Goal: Task Accomplishment & Management: Manage account settings

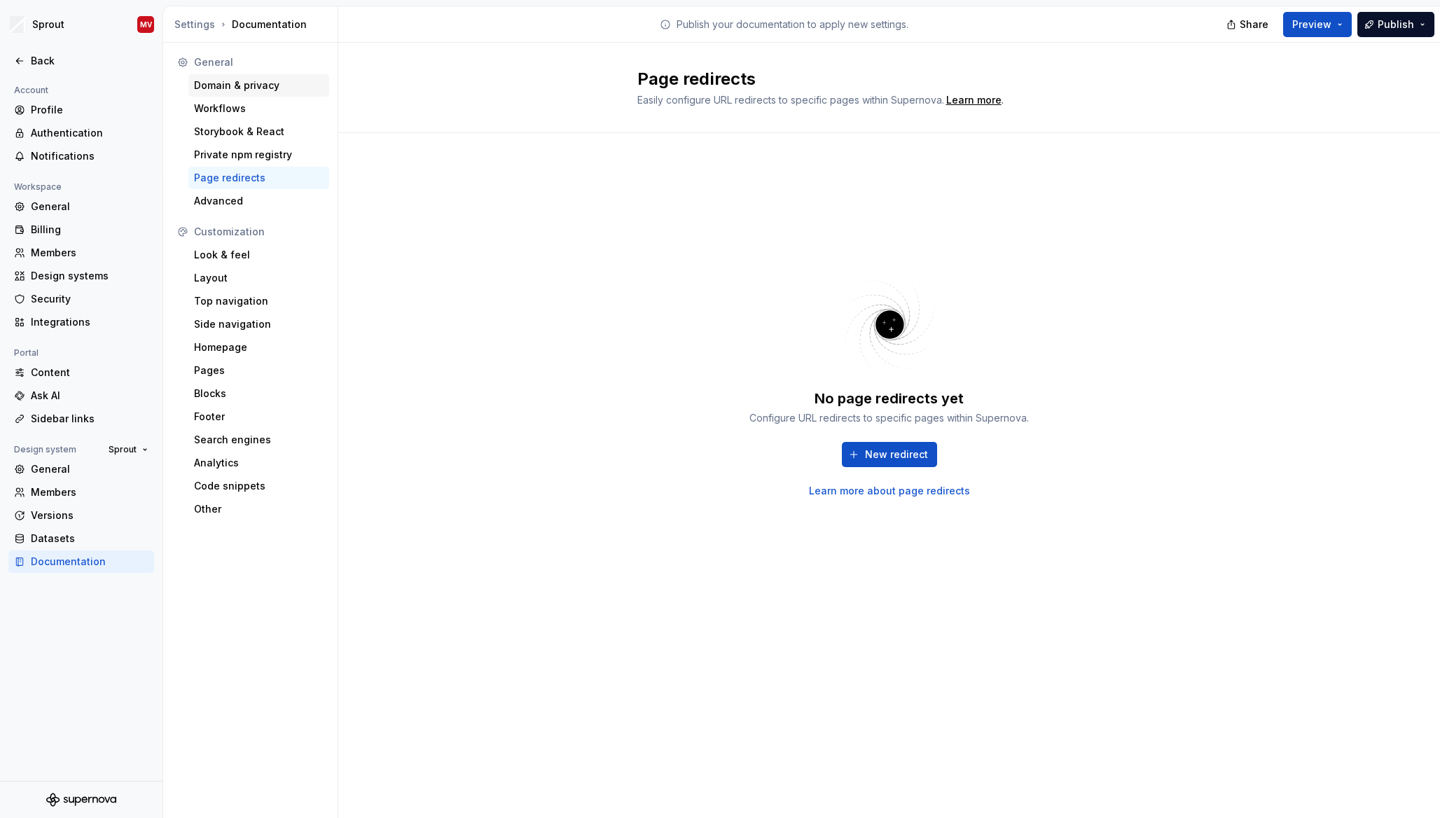
click at [218, 89] on div "Domain & privacy" at bounding box center [259, 85] width 130 height 14
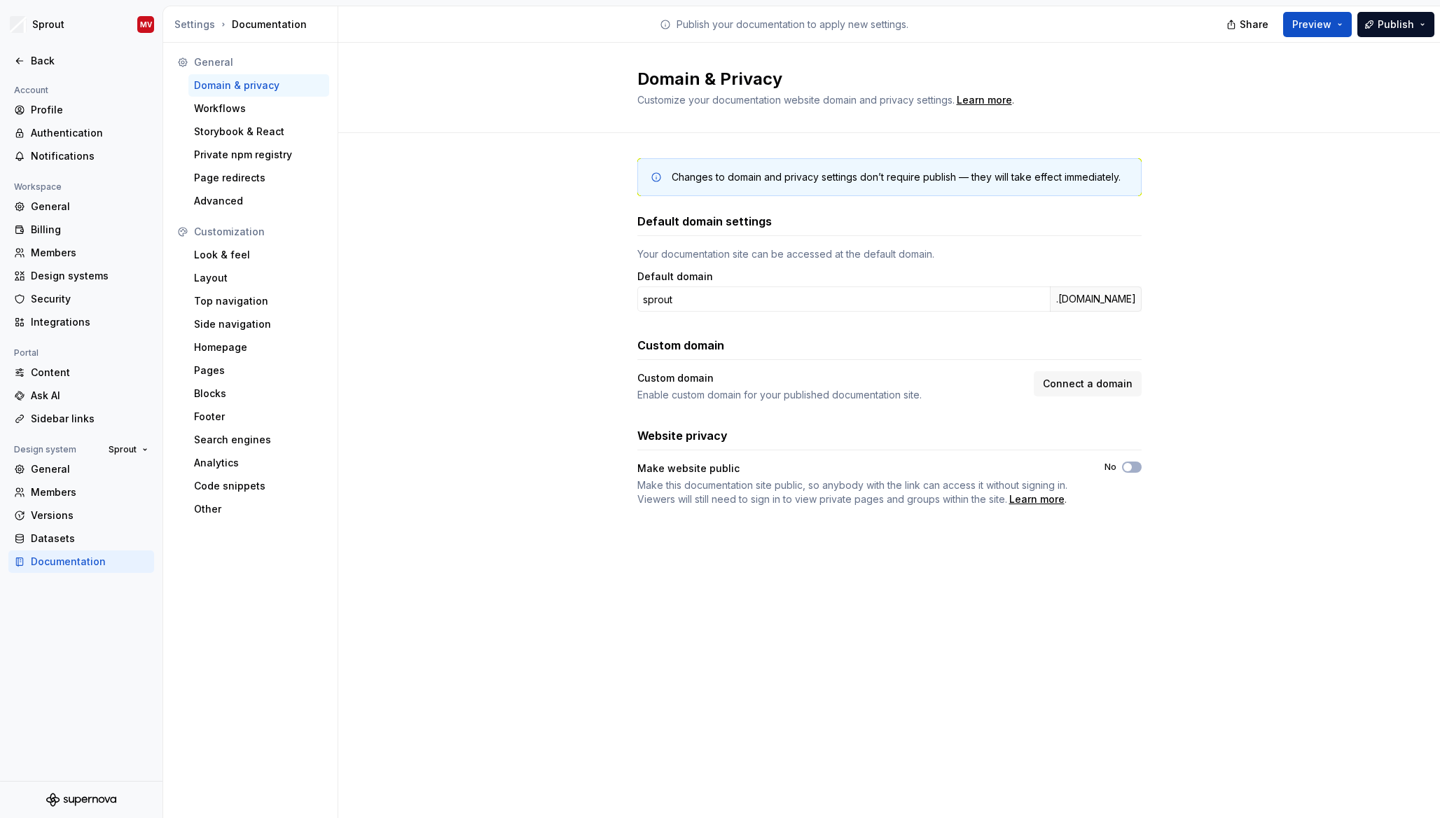
click at [430, 339] on div "Changes to domain and privacy settings don’t require publish — they will take e…" at bounding box center [889, 346] width 1102 height 427
click at [1136, 469] on button "No" at bounding box center [1132, 467] width 20 height 11
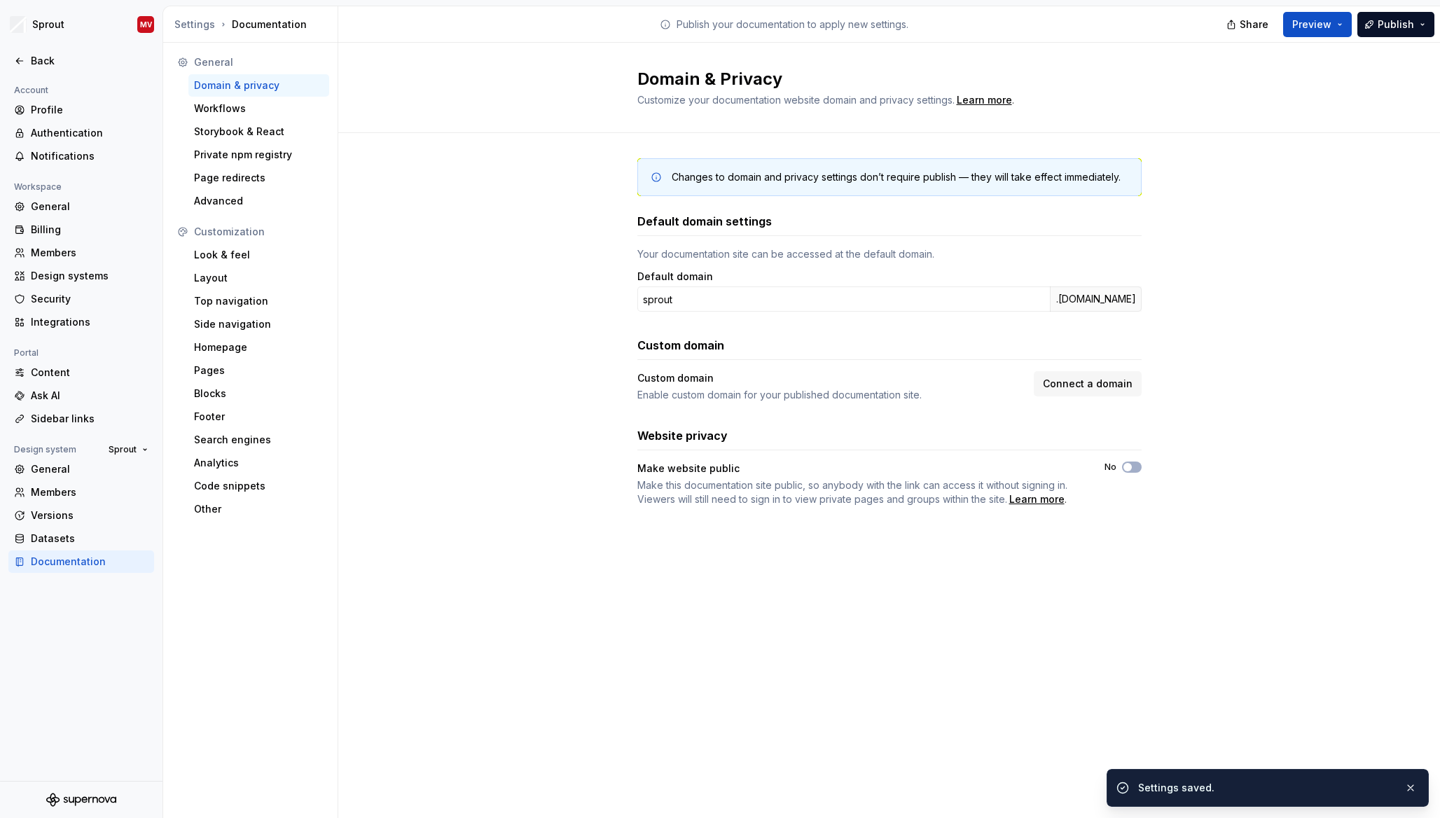
click at [1302, 598] on div "Domain & Privacy Customize your documentation website domain and privacy settin…" at bounding box center [889, 430] width 1102 height 775
click at [1421, 22] on button "Publish" at bounding box center [1395, 24] width 77 height 25
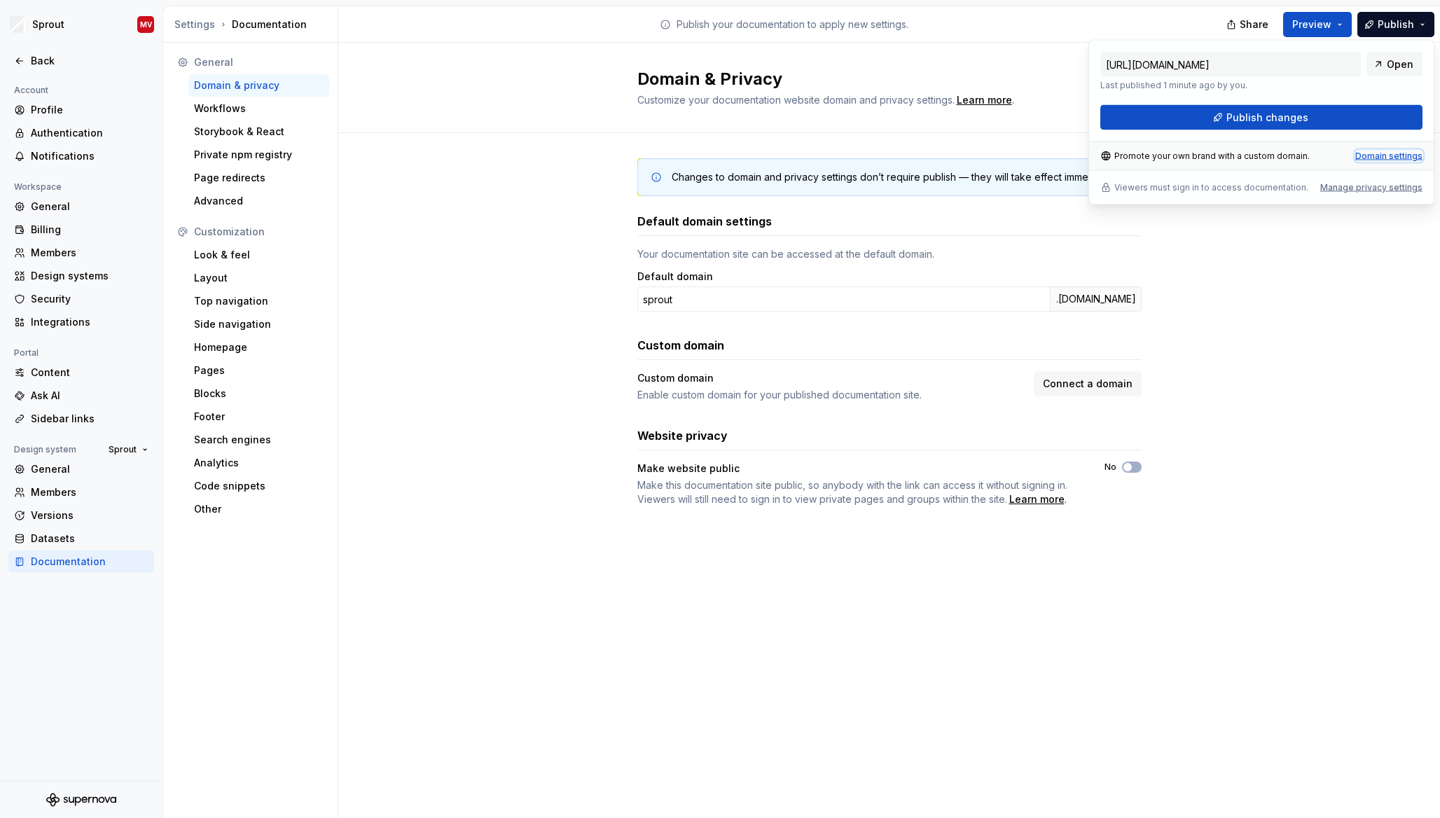
click at [1382, 157] on div "Domain settings" at bounding box center [1388, 156] width 67 height 11
click at [1287, 403] on div "Changes to domain and privacy settings don’t require publish — they will take e…" at bounding box center [889, 346] width 1102 height 427
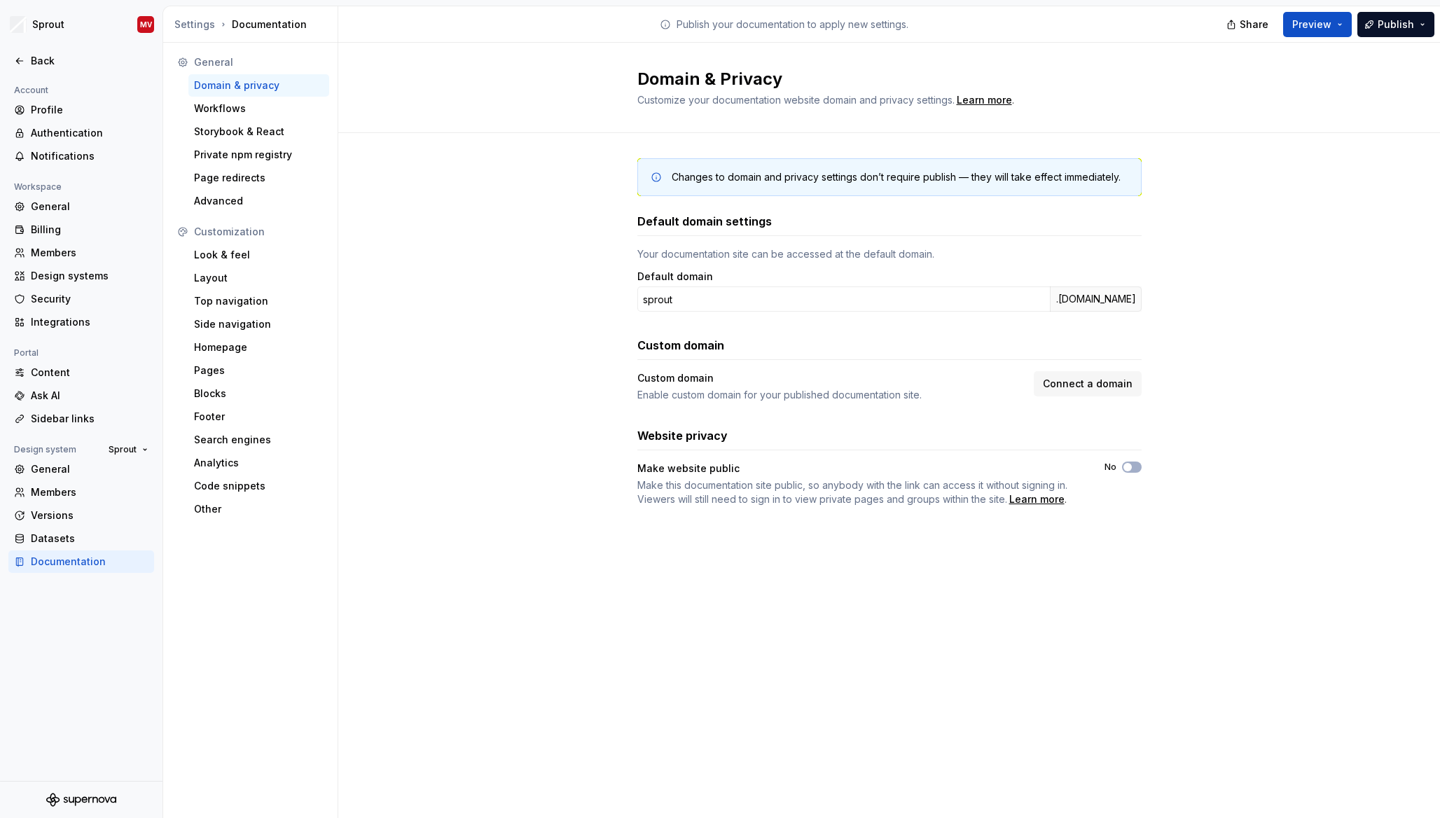
drag, startPoint x: 1374, startPoint y: 338, endPoint x: 1226, endPoint y: 241, distance: 176.6
click at [1376, 338] on div "Changes to domain and privacy settings don’t require publish — they will take e…" at bounding box center [889, 346] width 1102 height 427
